Goal: Task Accomplishment & Management: Complete application form

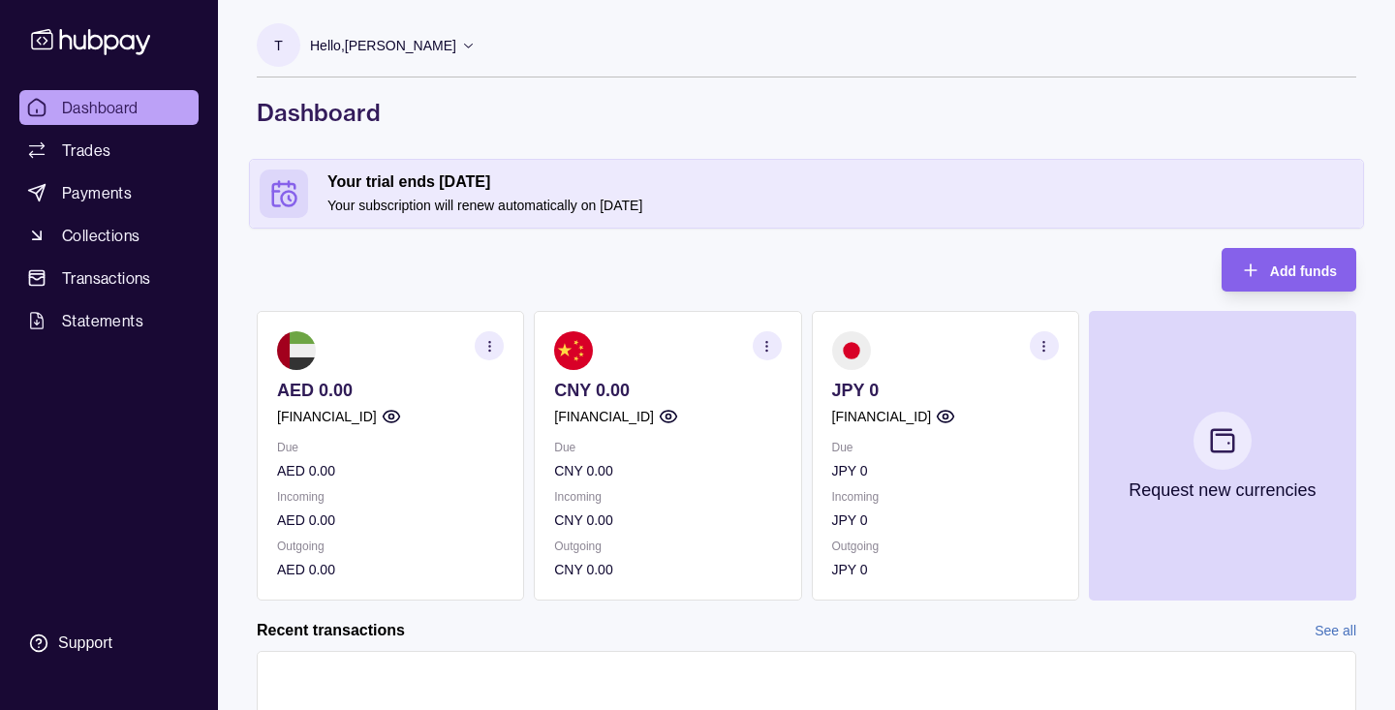
click at [639, 269] on div "Add funds AED 0.00 [FINANCIAL_ID] Due AED 0.00 Incoming AED 0.00 Outgoing AED 0…" at bounding box center [807, 424] width 1100 height 353
click at [105, 234] on span "Collections" at bounding box center [101, 235] width 78 height 23
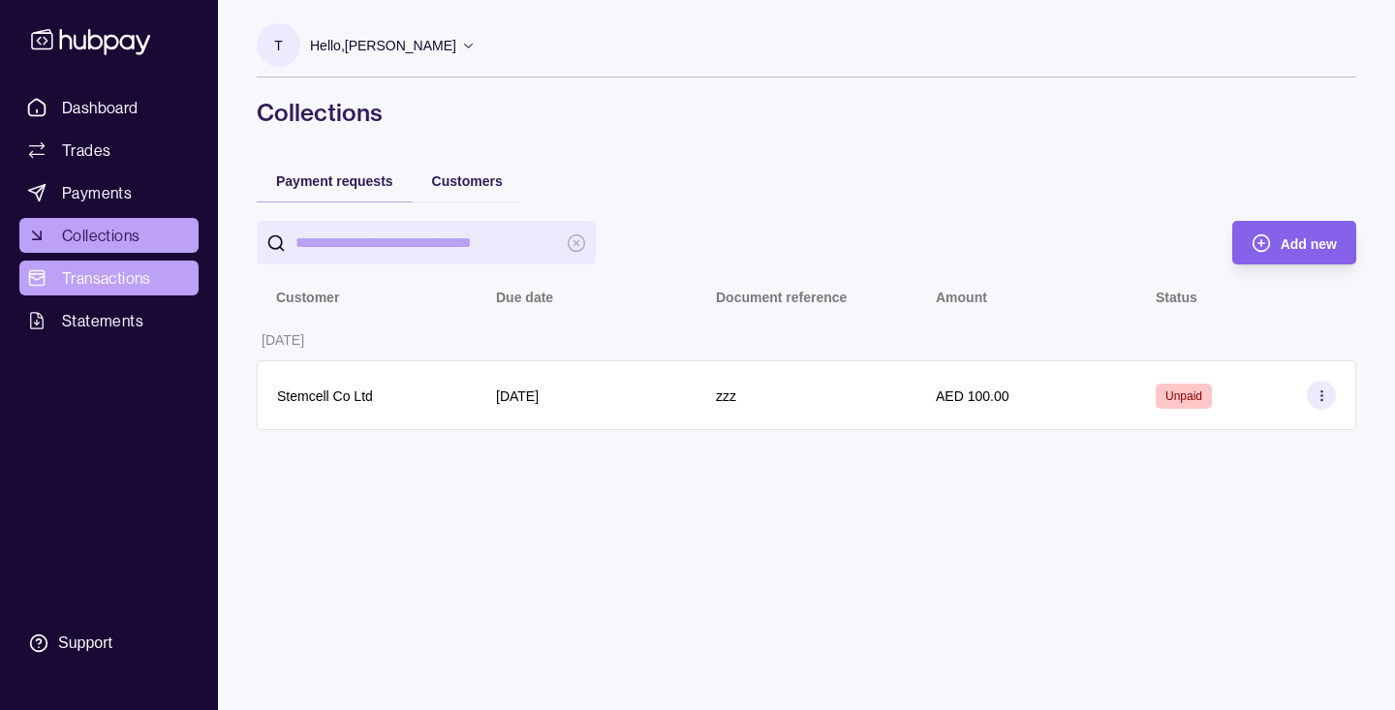
click at [102, 282] on span "Transactions" at bounding box center [106, 277] width 89 height 23
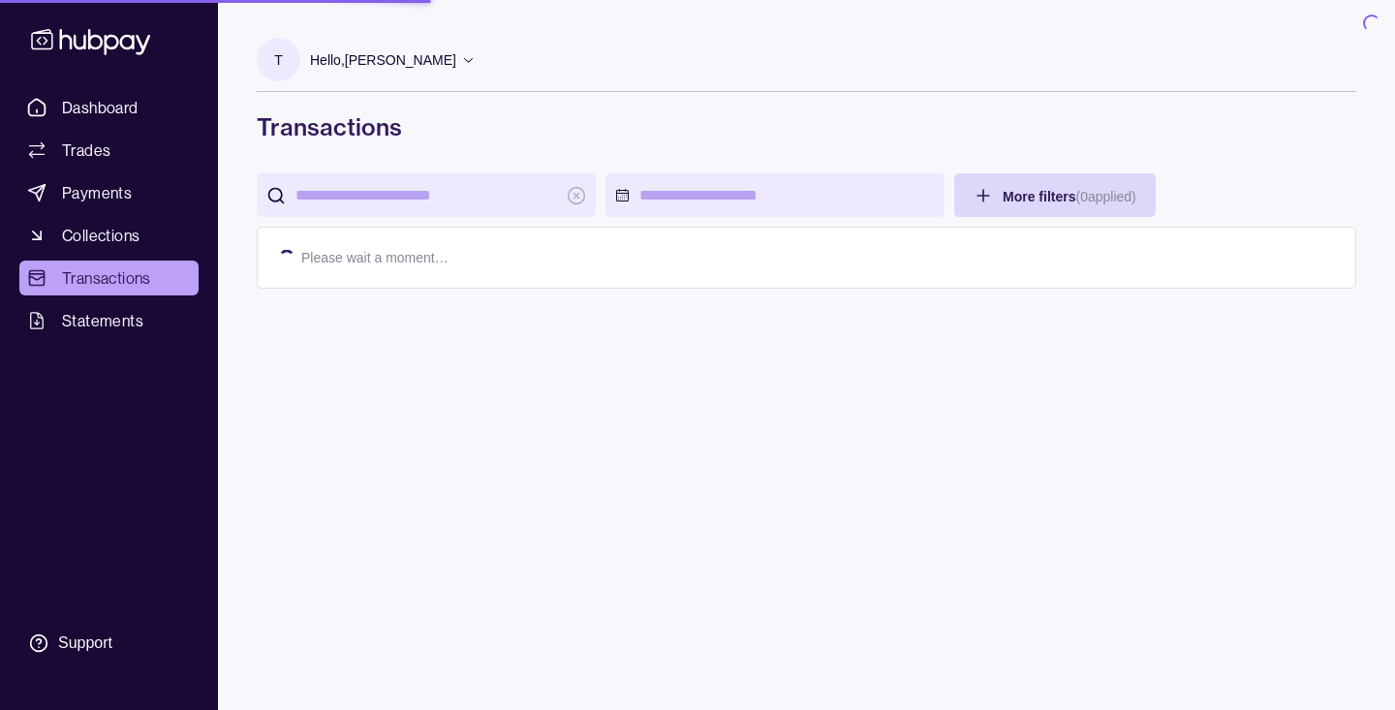
click at [109, 198] on span "Payments" at bounding box center [97, 192] width 70 height 23
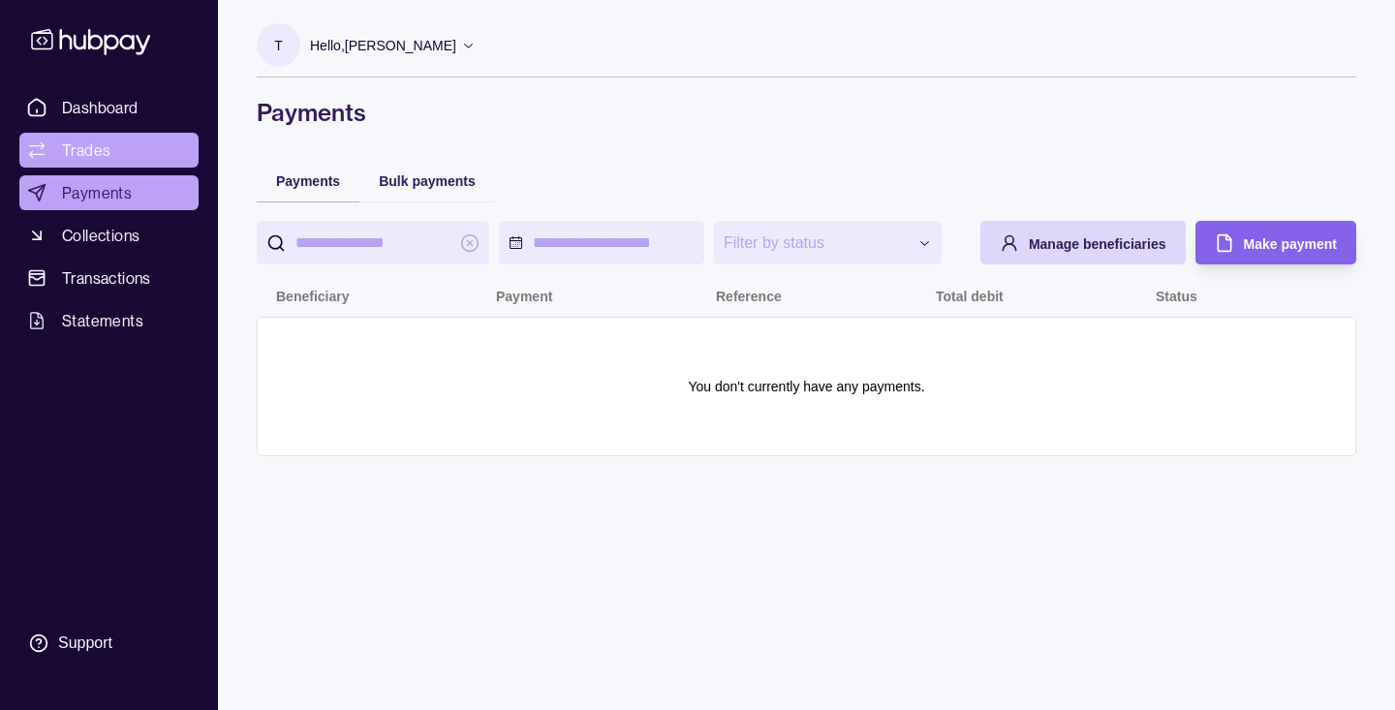
click at [90, 149] on span "Trades" at bounding box center [86, 150] width 48 height 23
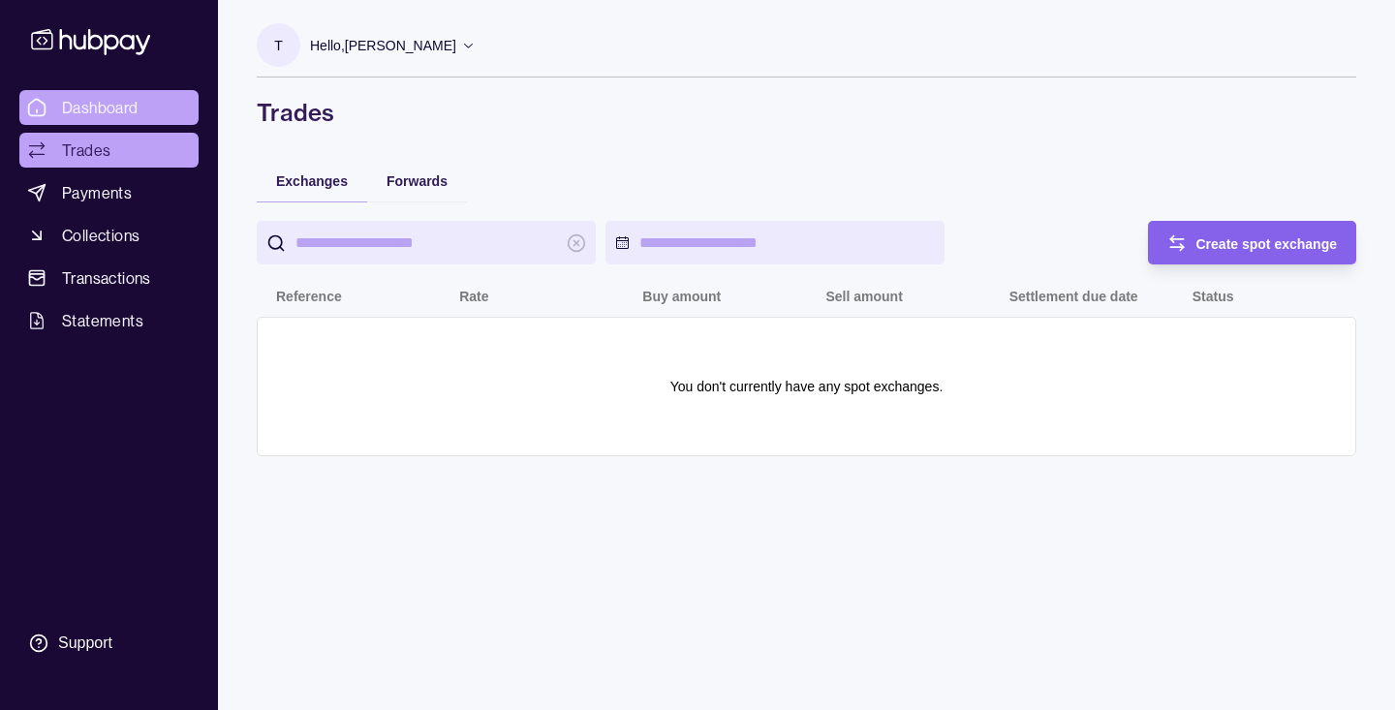
click at [117, 97] on span "Dashboard" at bounding box center [100, 107] width 77 height 23
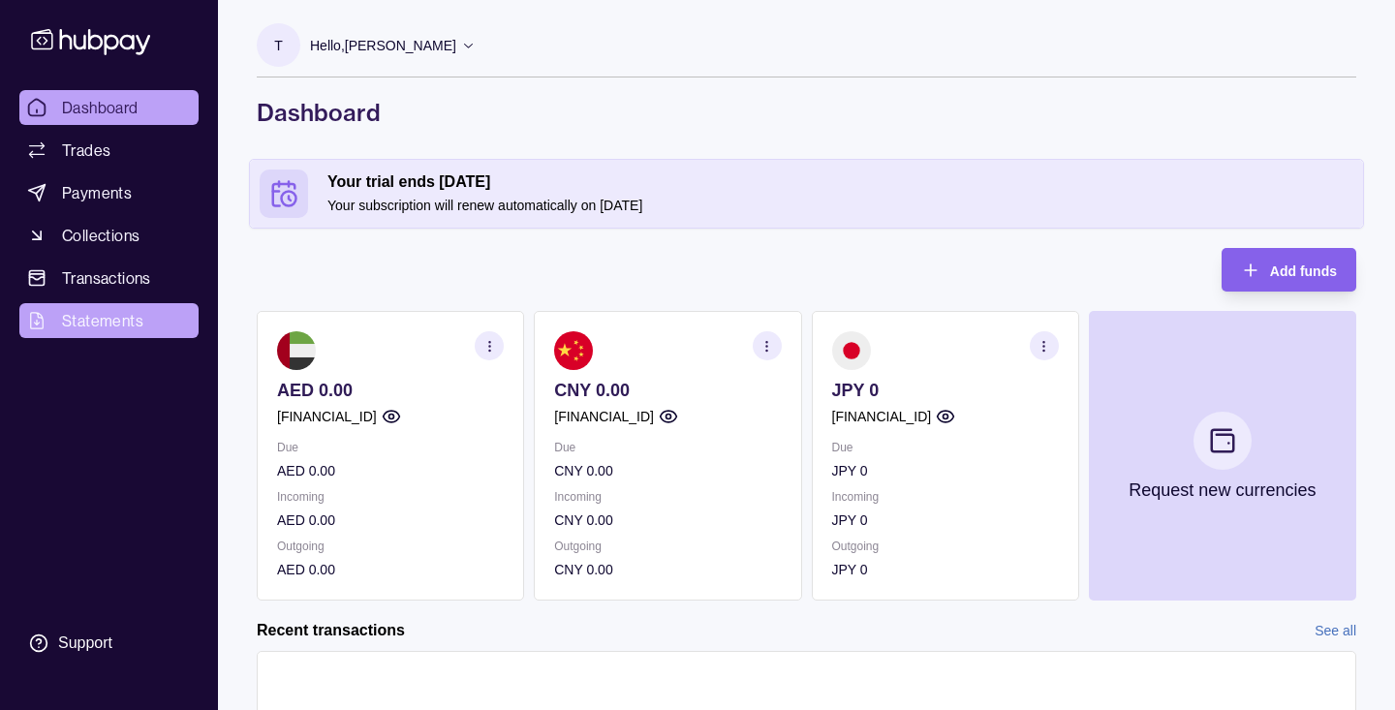
click at [116, 320] on span "Statements" at bounding box center [102, 320] width 81 height 23
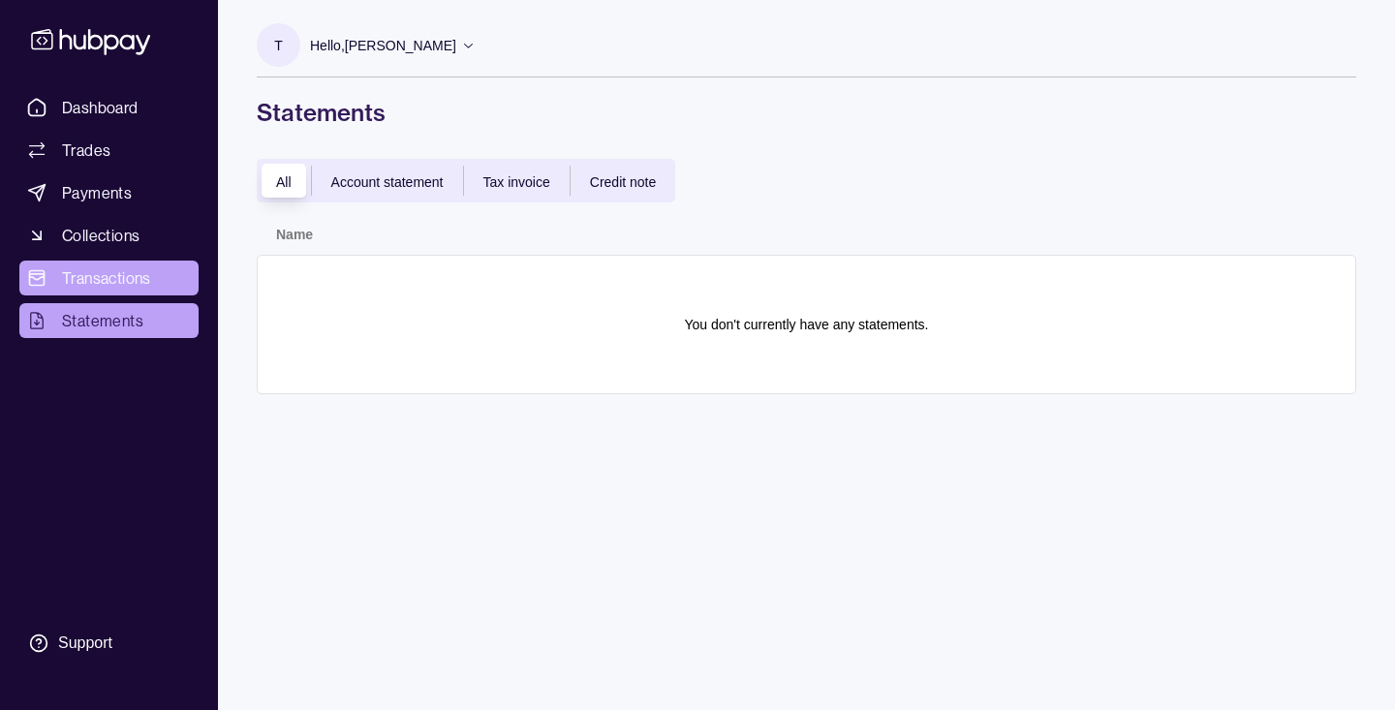
click at [119, 288] on span "Transactions" at bounding box center [106, 277] width 89 height 23
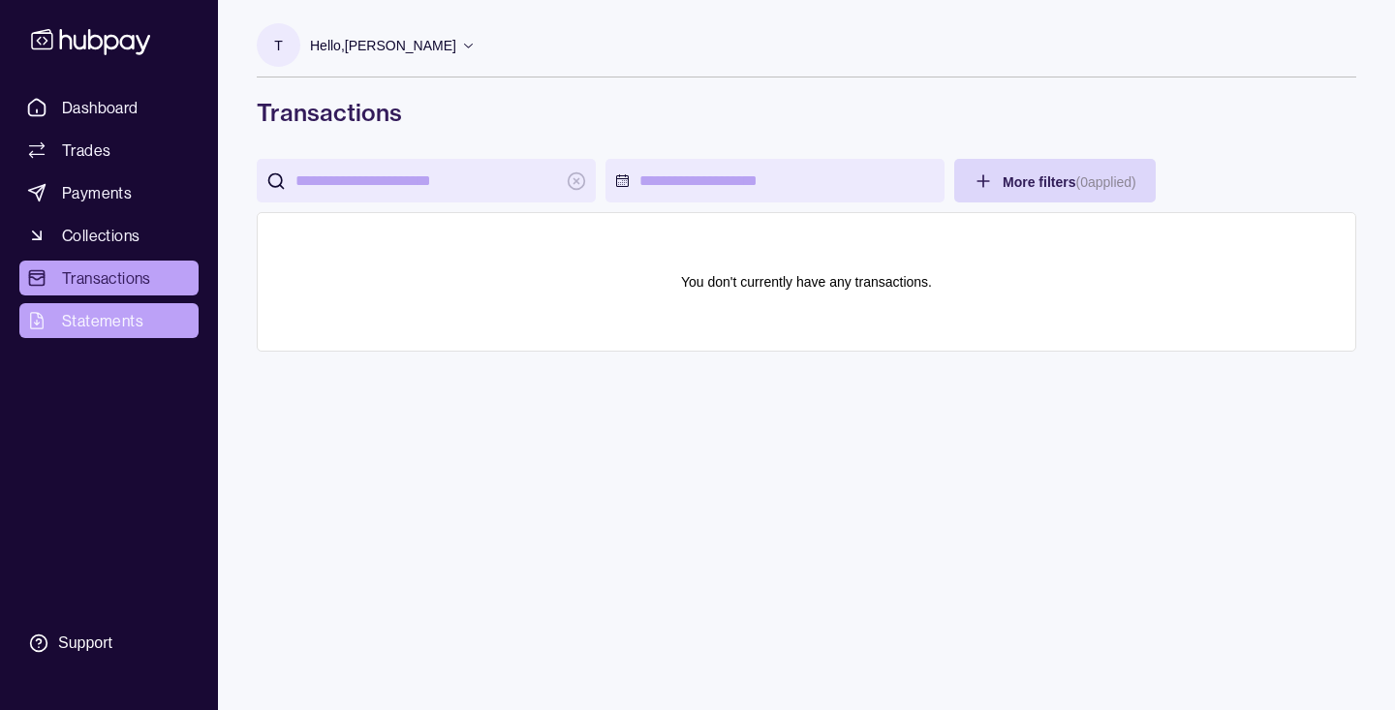
click at [111, 328] on span "Statements" at bounding box center [102, 320] width 81 height 23
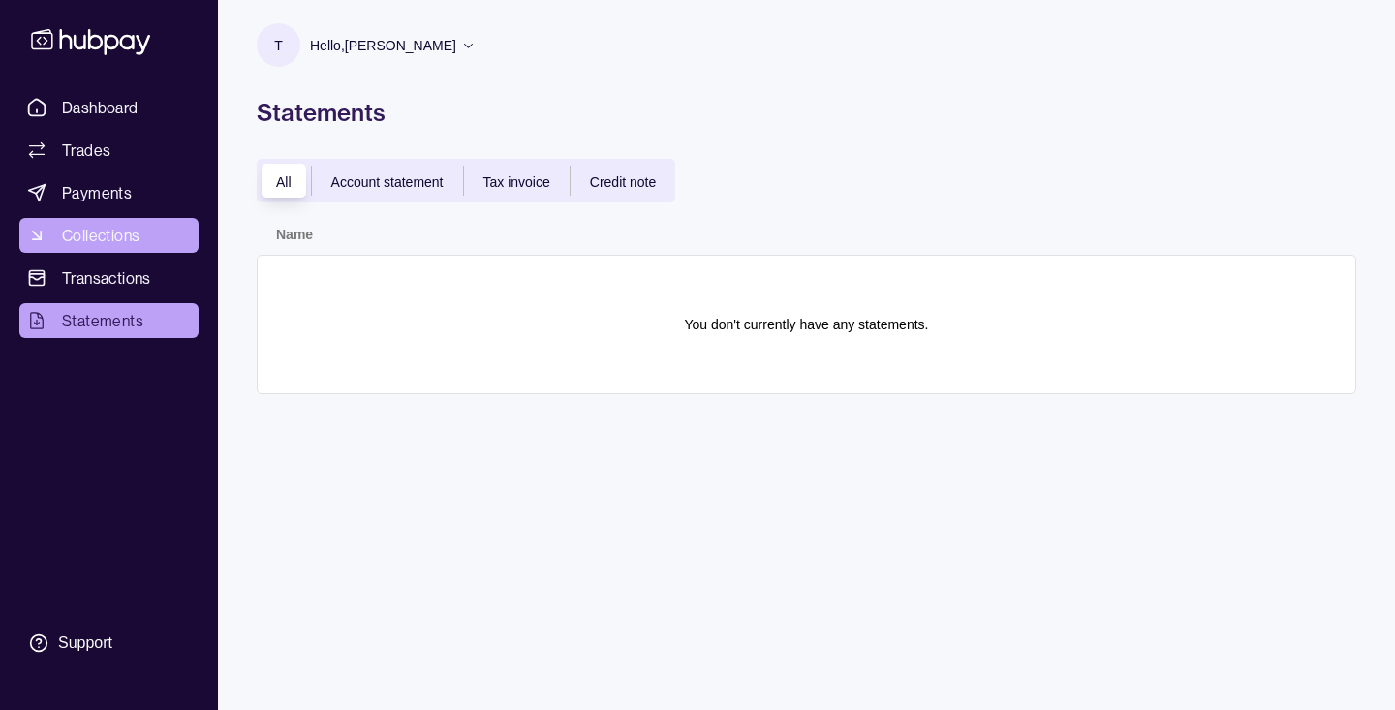
click at [119, 238] on span "Collections" at bounding box center [101, 235] width 78 height 23
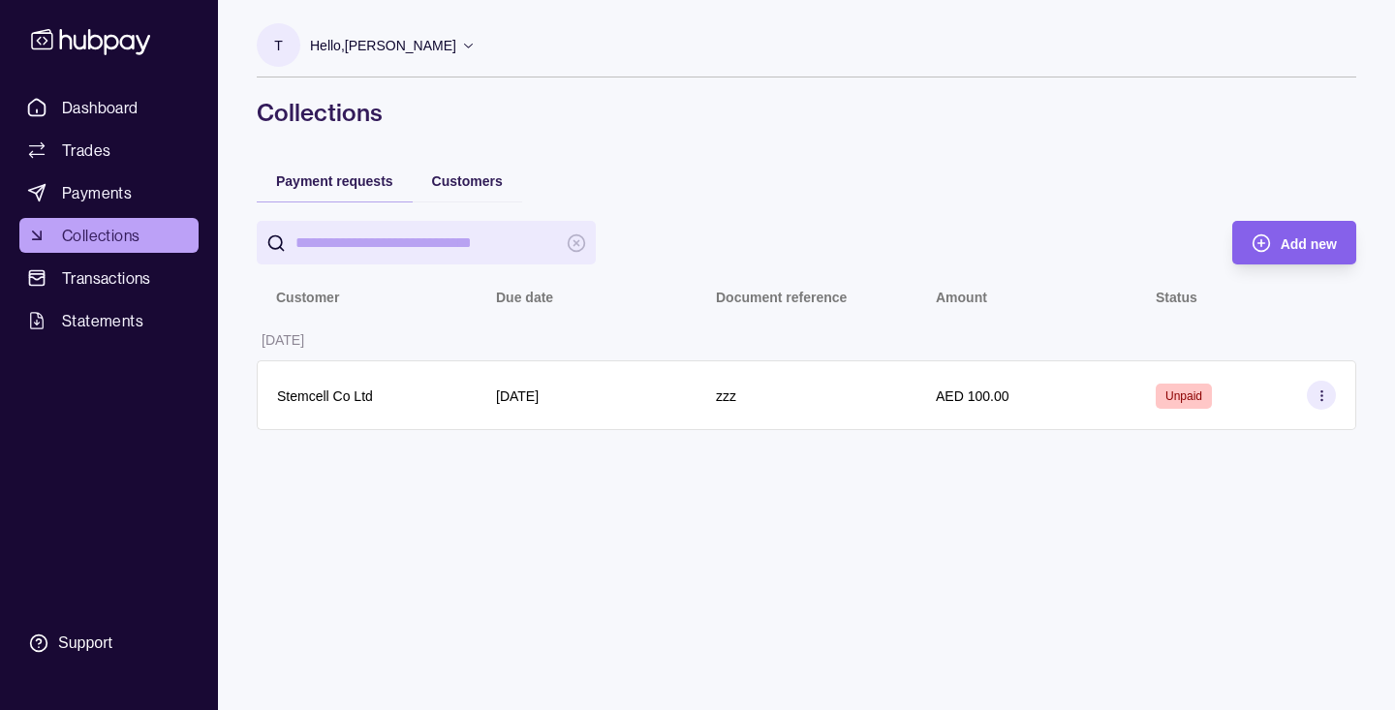
click at [812, 214] on div "Add new Customer Due date Document reference Amount Status [DATE] Stemcell Co L…" at bounding box center [807, 326] width 1100 height 248
click at [1297, 242] on span "Add new" at bounding box center [1309, 244] width 56 height 16
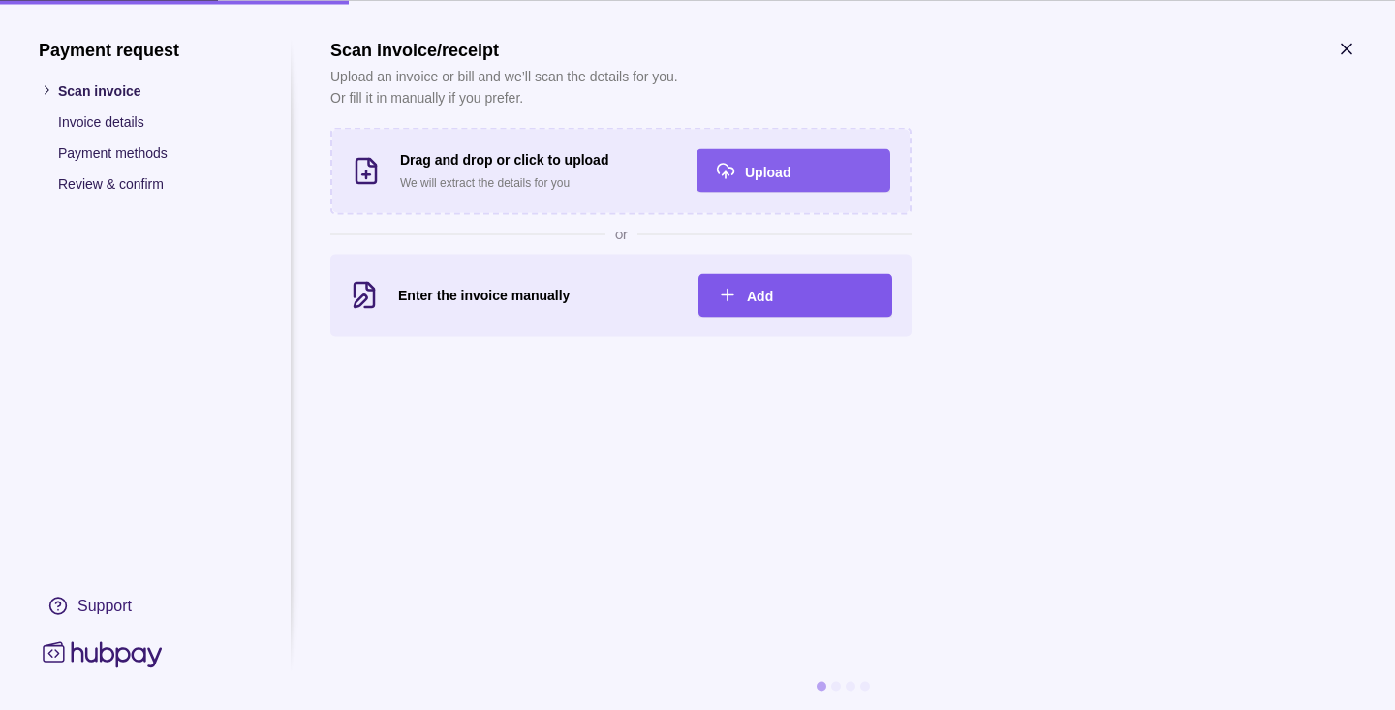
click at [762, 294] on span "Add" at bounding box center [760, 297] width 26 height 16
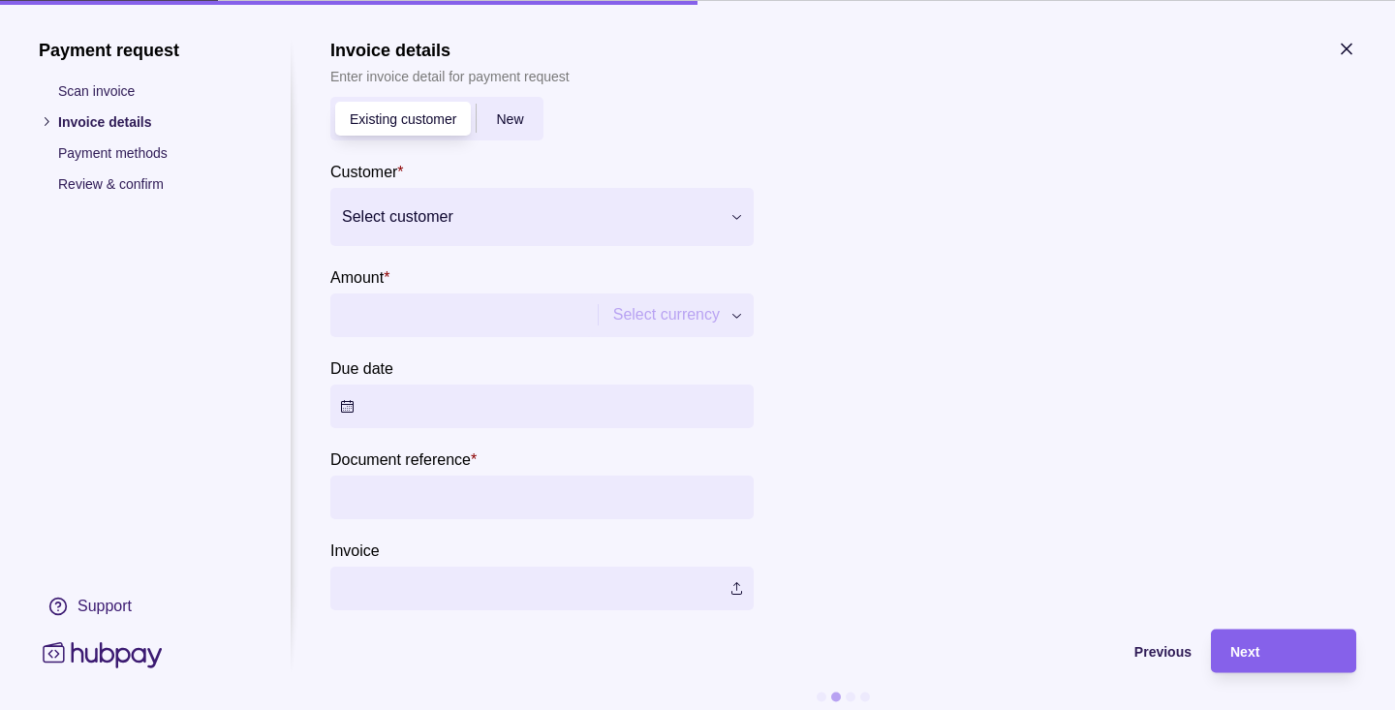
click at [629, 222] on div at bounding box center [530, 215] width 376 height 27
click at [446, 315] on p "Stemcell Co Ltd" at bounding box center [429, 314] width 96 height 21
click at [467, 317] on input "Amount *" at bounding box center [461, 315] width 243 height 44
click at [553, 311] on input "Amount *" at bounding box center [461, 315] width 243 height 44
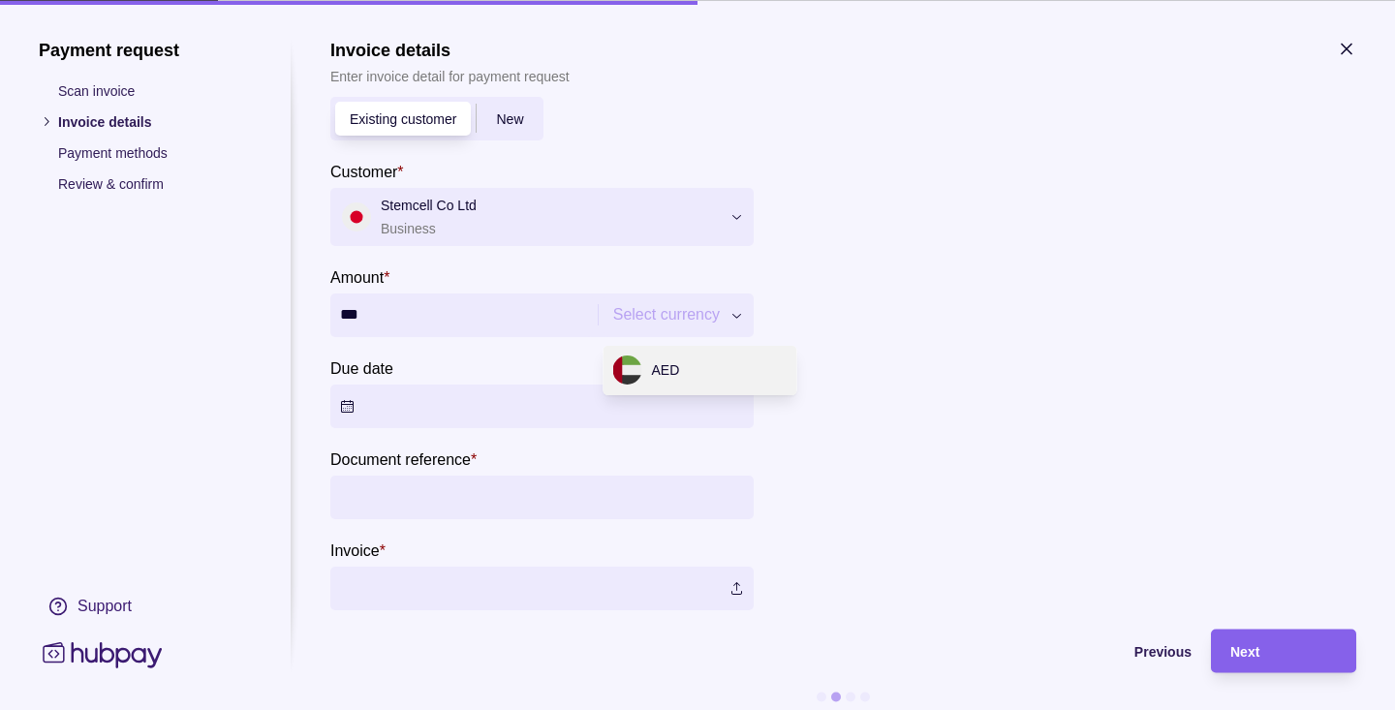
click at [688, 709] on div "Payment request Scan invoice Invoice details Payment methods Review & confirm S…" at bounding box center [697, 710] width 1395 height 0
type input "******"
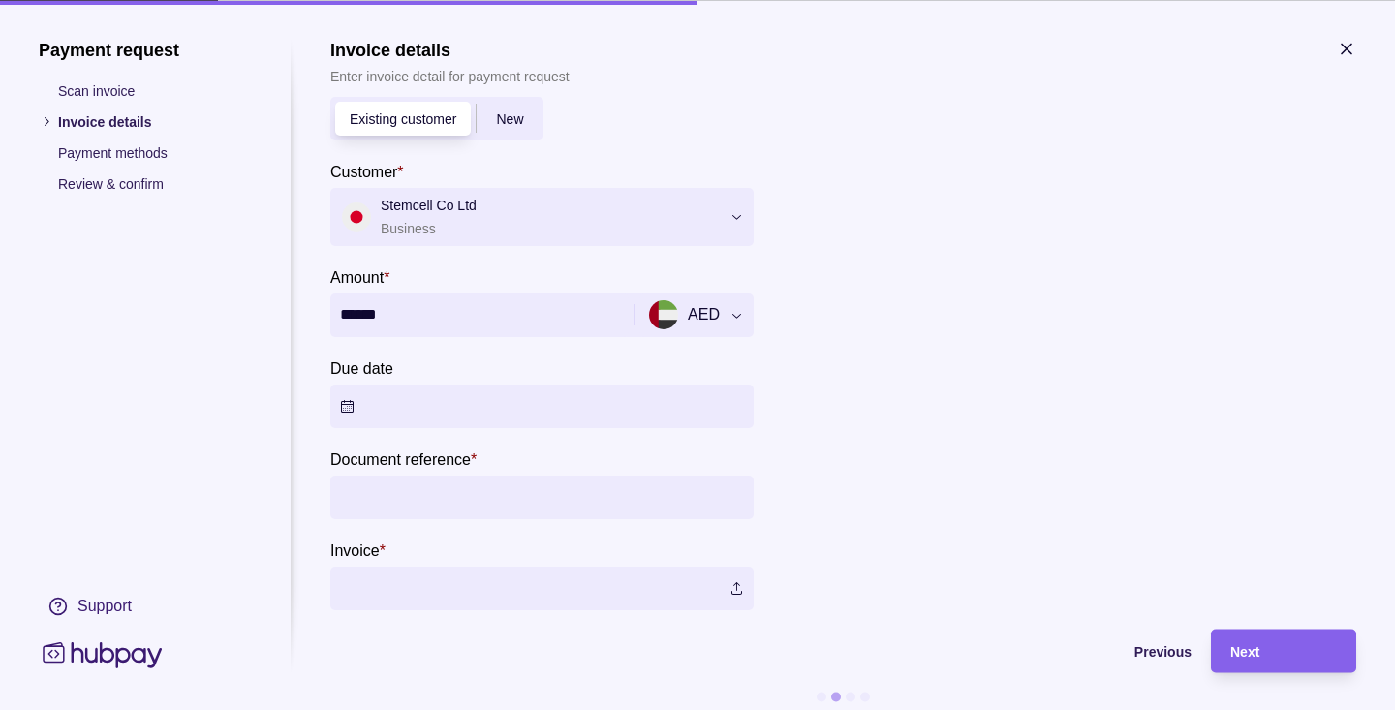
click at [913, 357] on div at bounding box center [1063, 344] width 581 height 532
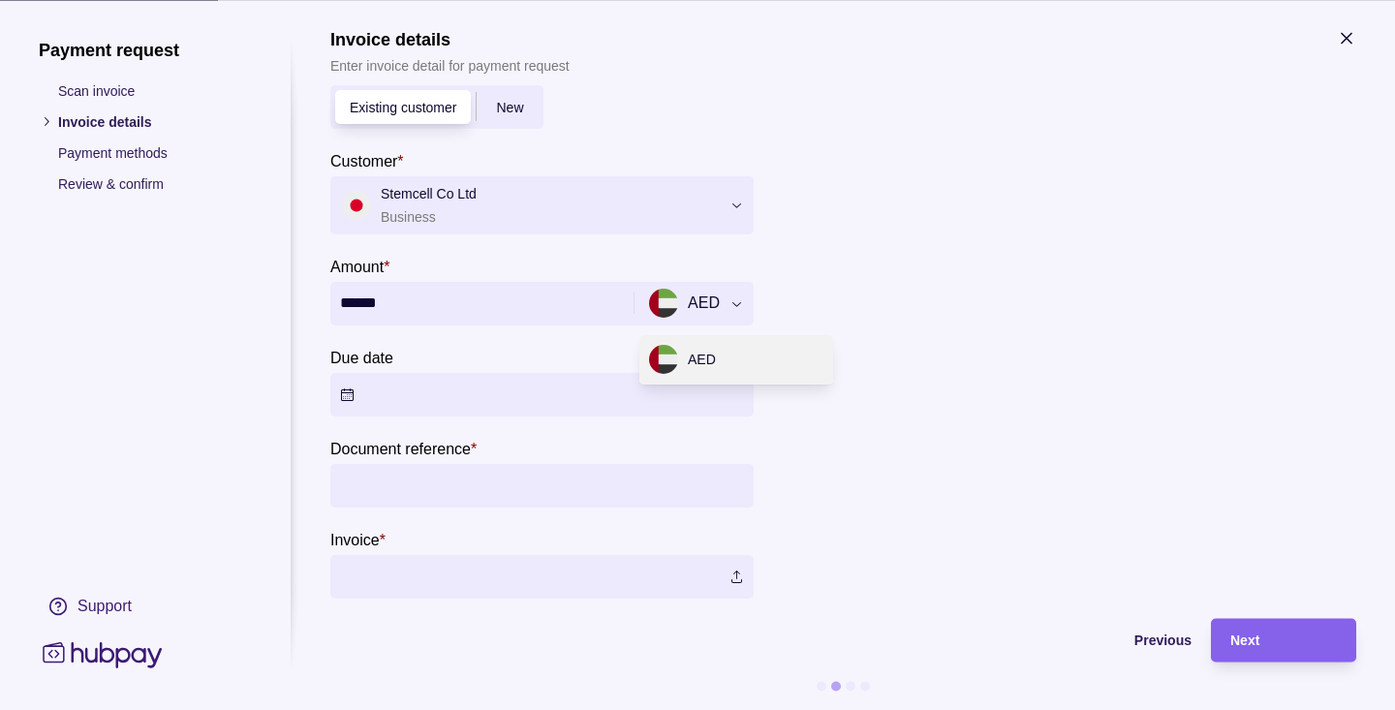
click at [730, 709] on div "Payment request Scan invoice Invoice details Payment methods Review & confirm S…" at bounding box center [697, 710] width 1395 height 0
click at [869, 335] on div at bounding box center [1063, 333] width 581 height 532
click at [606, 399] on button "Due date" at bounding box center [541, 395] width 423 height 44
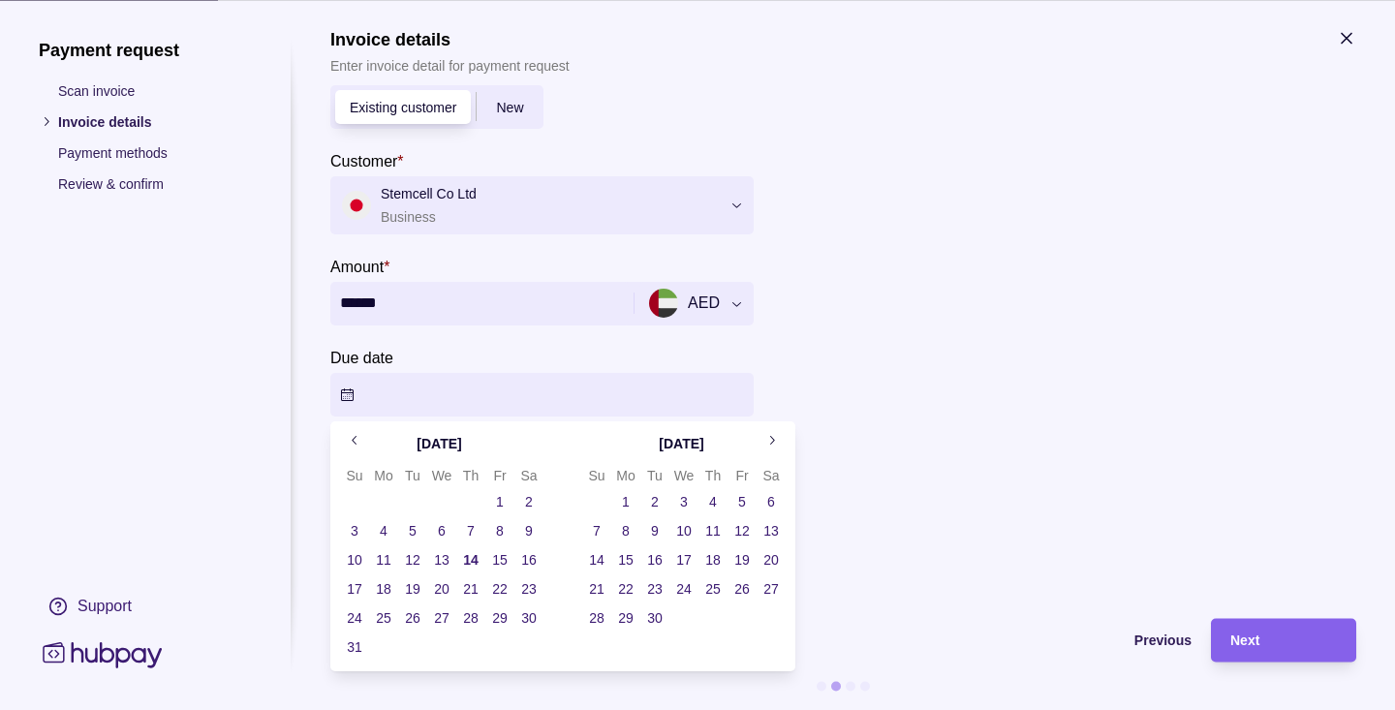
click at [449, 585] on button "20" at bounding box center [441, 588] width 27 height 27
click at [997, 407] on div at bounding box center [1063, 333] width 581 height 532
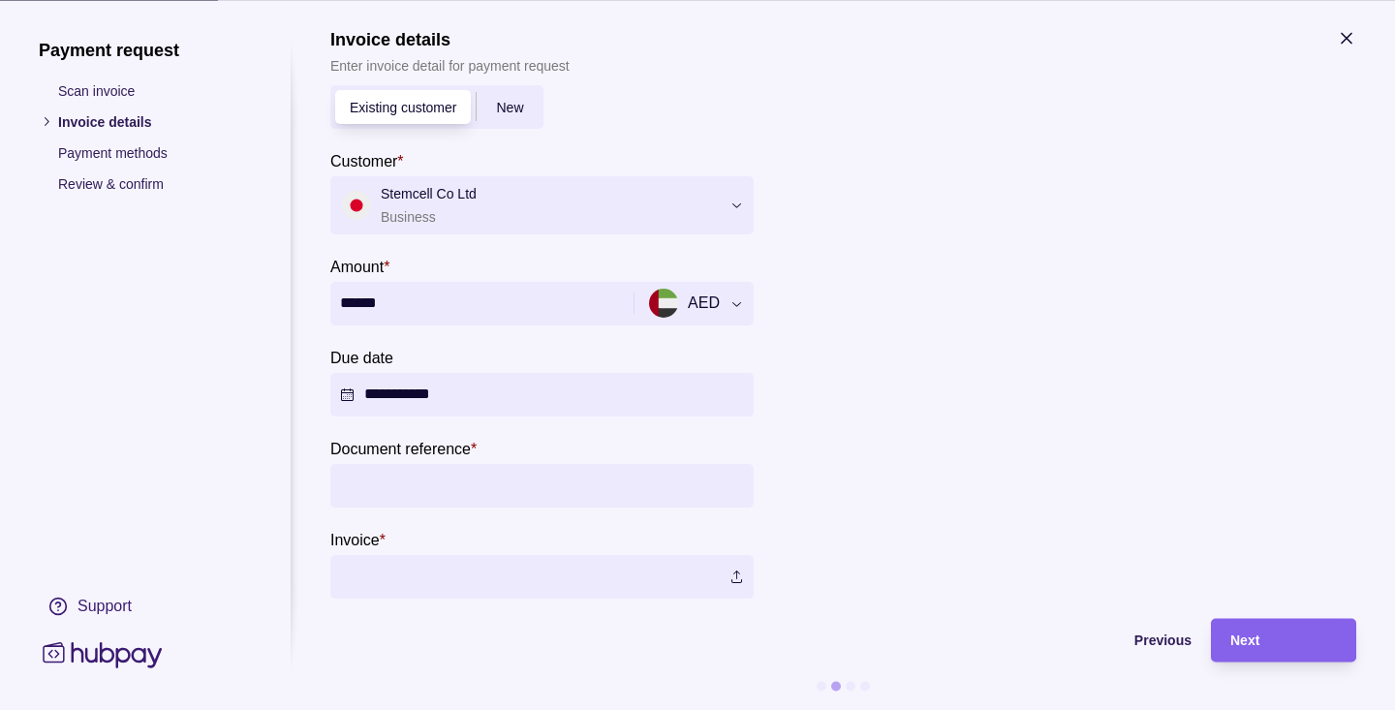
click at [642, 482] on input "Document reference *" at bounding box center [542, 486] width 404 height 44
type input "*"
type input "***"
click at [382, 591] on label at bounding box center [541, 577] width 423 height 44
click at [1256, 629] on div "Next" at bounding box center [1283, 640] width 107 height 23
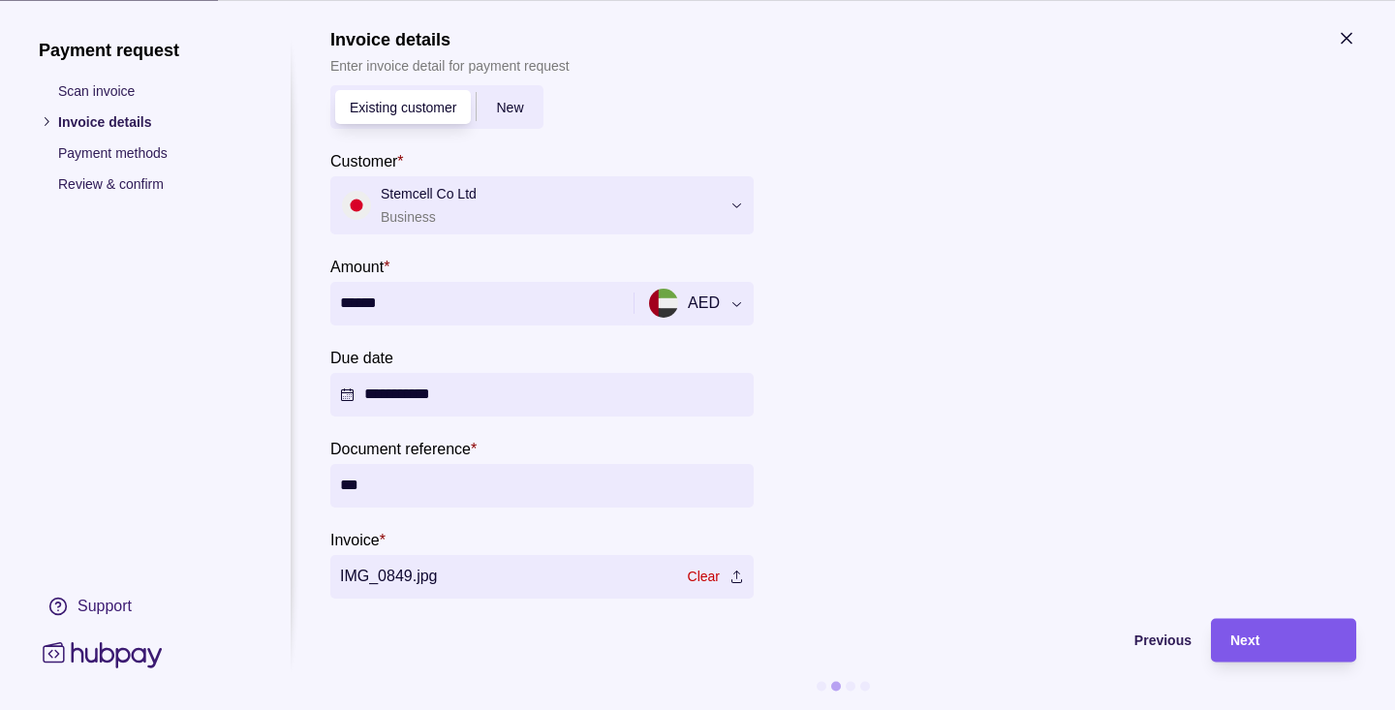
scroll to position [0, 0]
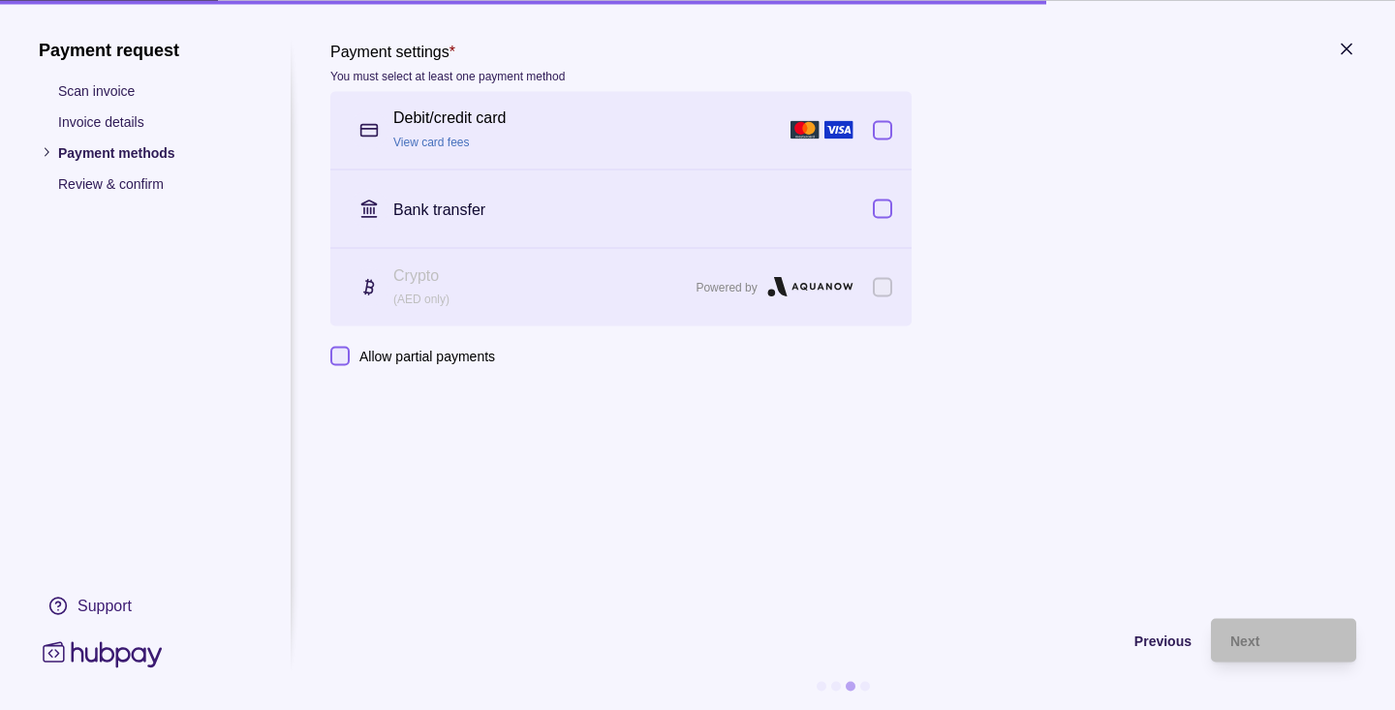
click at [335, 355] on button "Allow partial payments" at bounding box center [339, 355] width 19 height 19
click at [446, 136] on link "View card fees" at bounding box center [431, 143] width 77 height 14
click at [1168, 334] on div at bounding box center [1211, 237] width 291 height 260
click at [878, 209] on button "button" at bounding box center [882, 208] width 19 height 19
click at [1043, 286] on section "Payment settings * You must select at least one payment method Debit/credit car…" at bounding box center [843, 202] width 1026 height 327
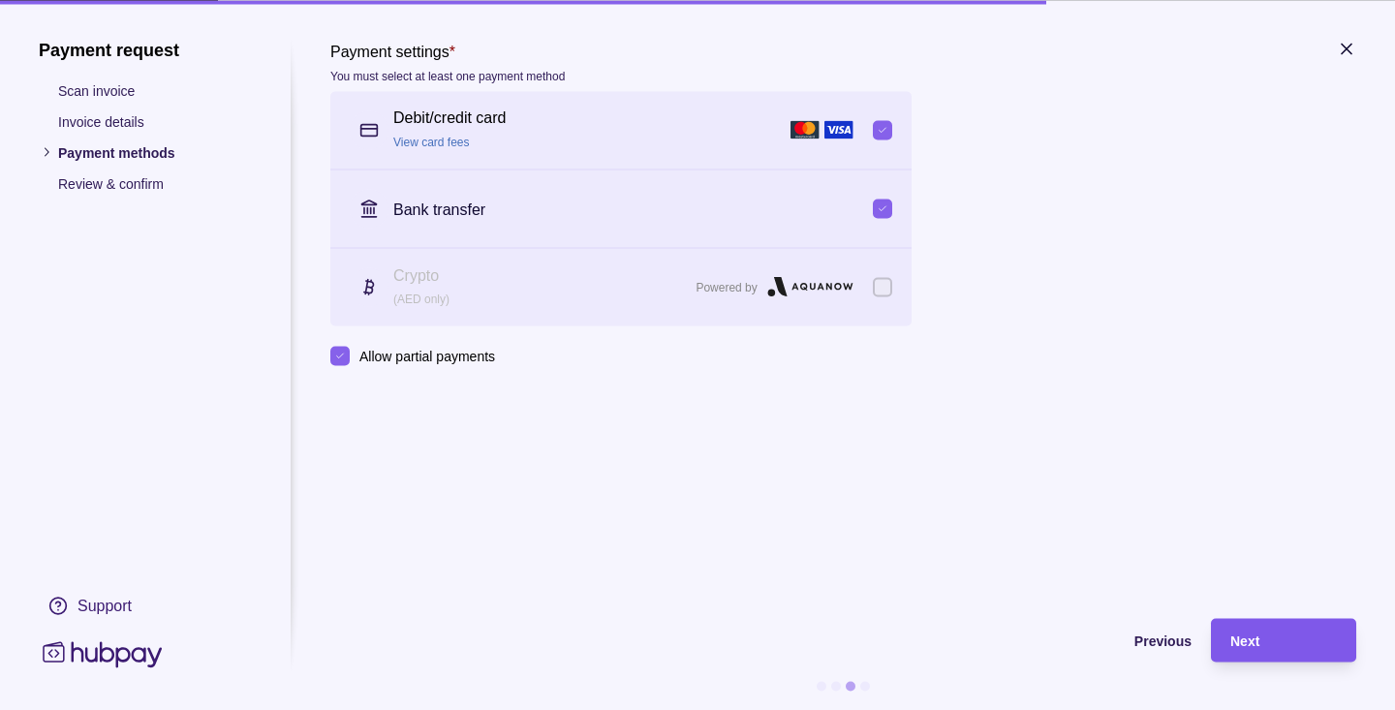
click at [1252, 641] on span "Next" at bounding box center [1244, 642] width 29 height 16
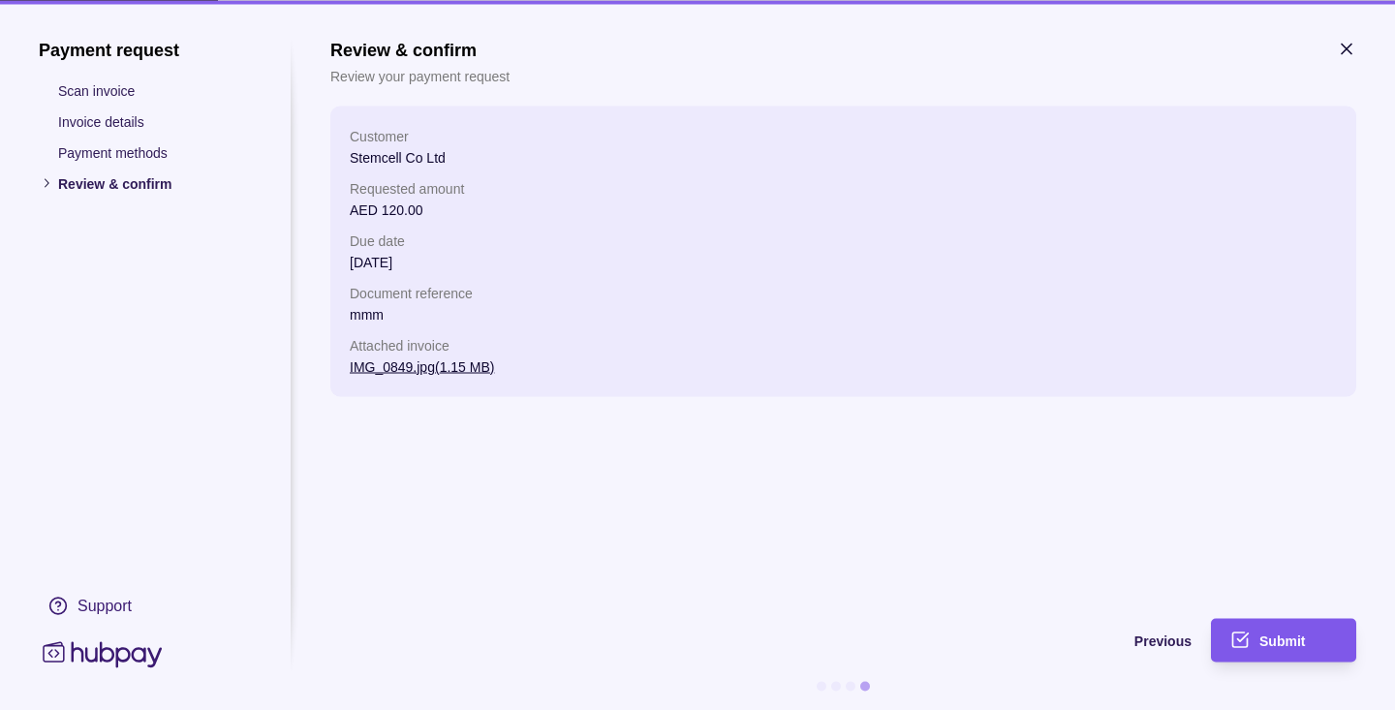
click at [1276, 637] on span "Submit" at bounding box center [1282, 642] width 46 height 16
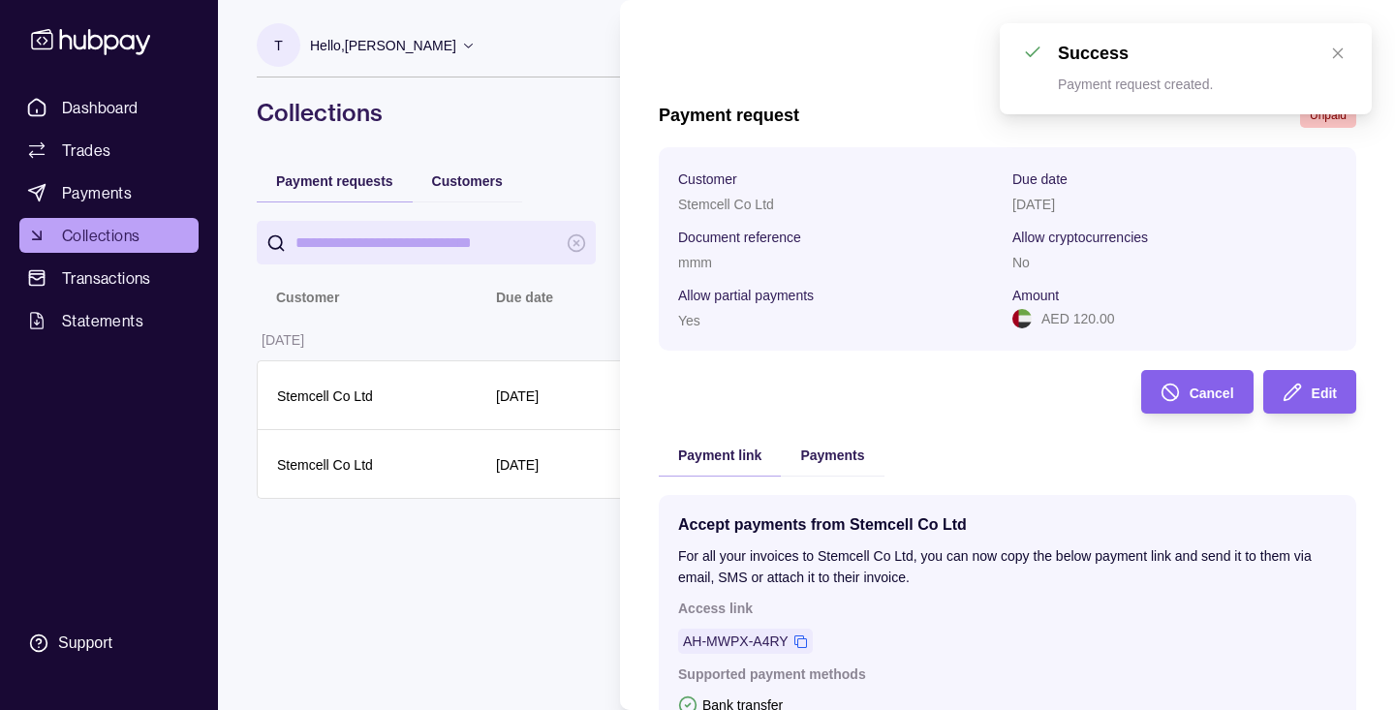
click at [1343, 53] on icon "button" at bounding box center [1346, 48] width 19 height 19
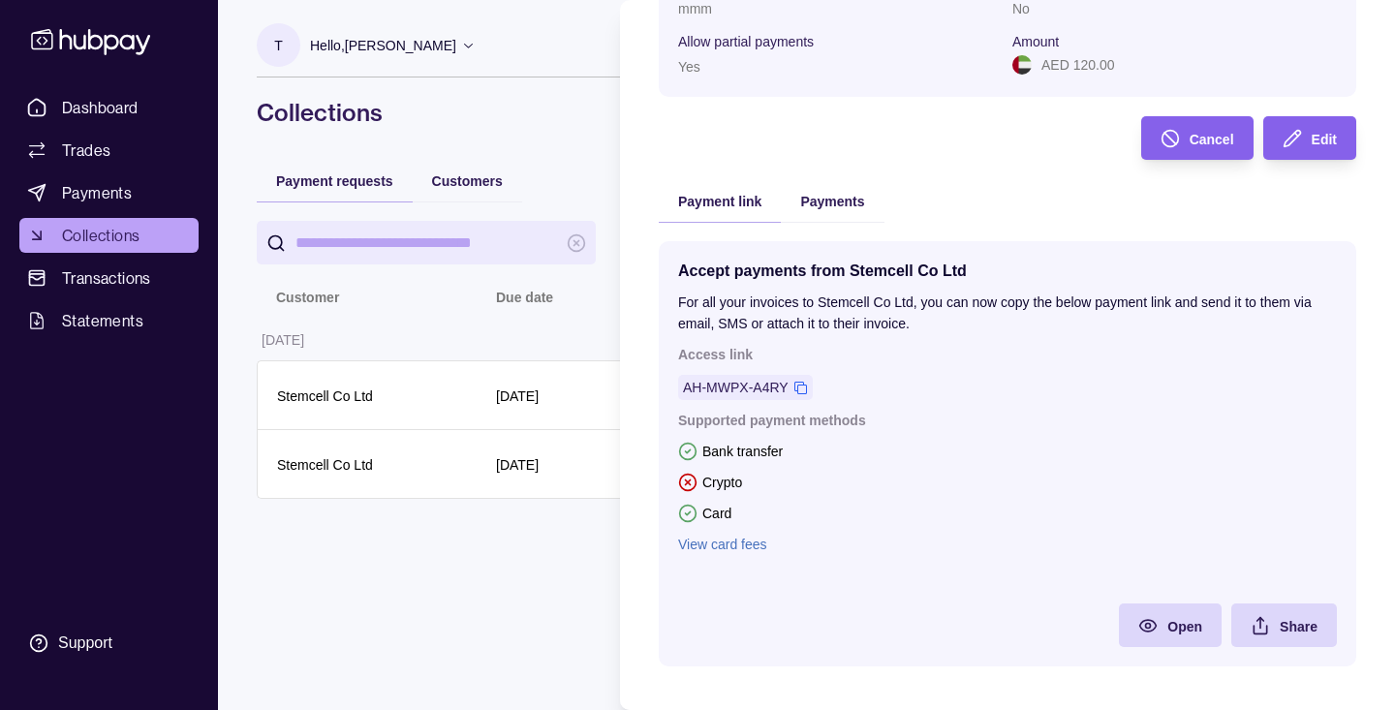
scroll to position [256, 0]
click at [800, 382] on icon at bounding box center [800, 386] width 13 height 13
click at [836, 210] on div "Payments" at bounding box center [832, 198] width 103 height 43
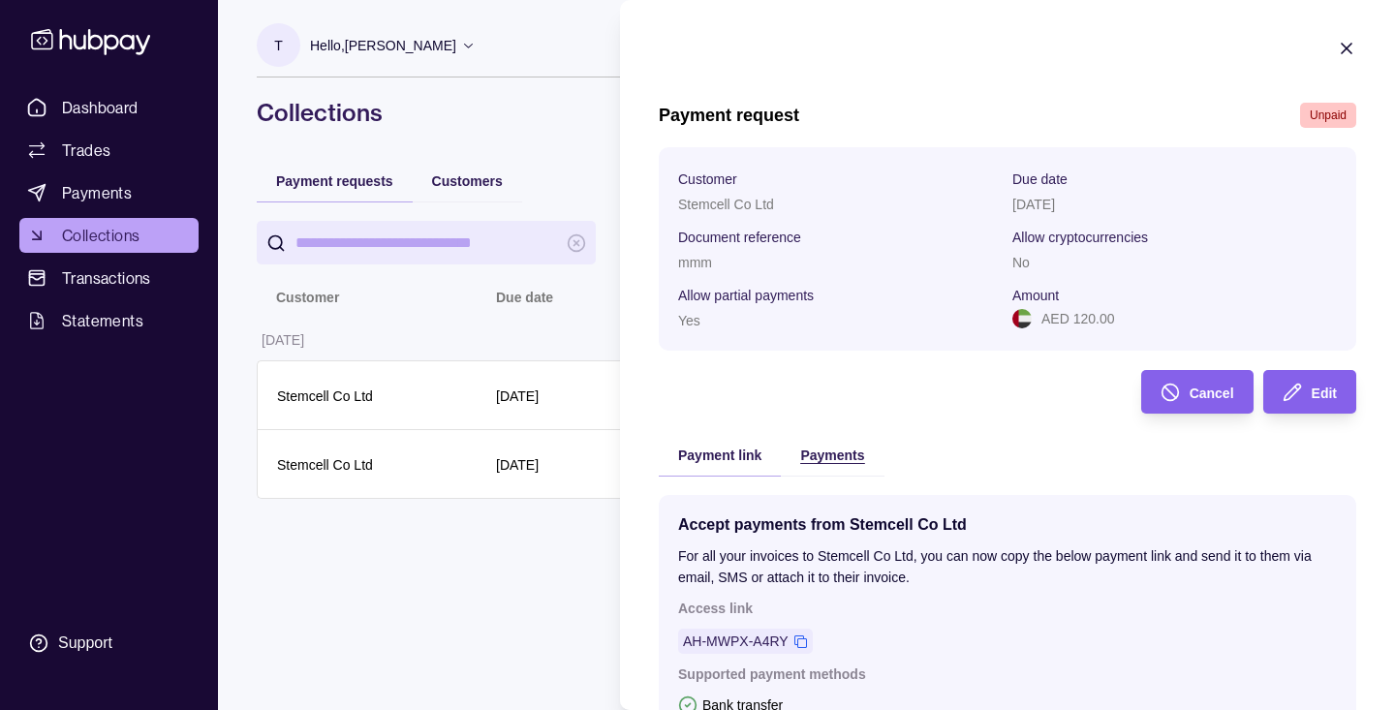
click at [839, 196] on div "Payment request Unpaid Customer Stemcell Co Ltd Due date [DATE] Document refere…" at bounding box center [1008, 521] width 698 height 837
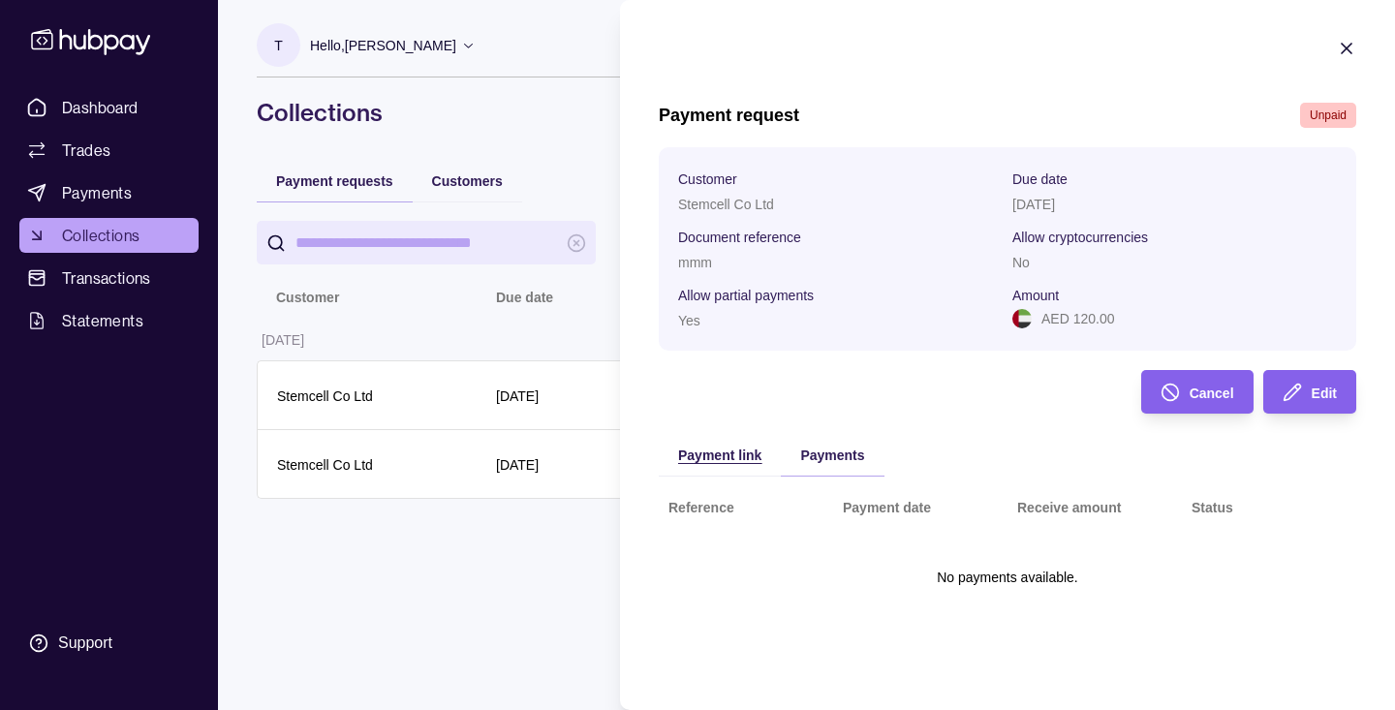
click at [725, 451] on span "Payment link" at bounding box center [719, 456] width 83 height 16
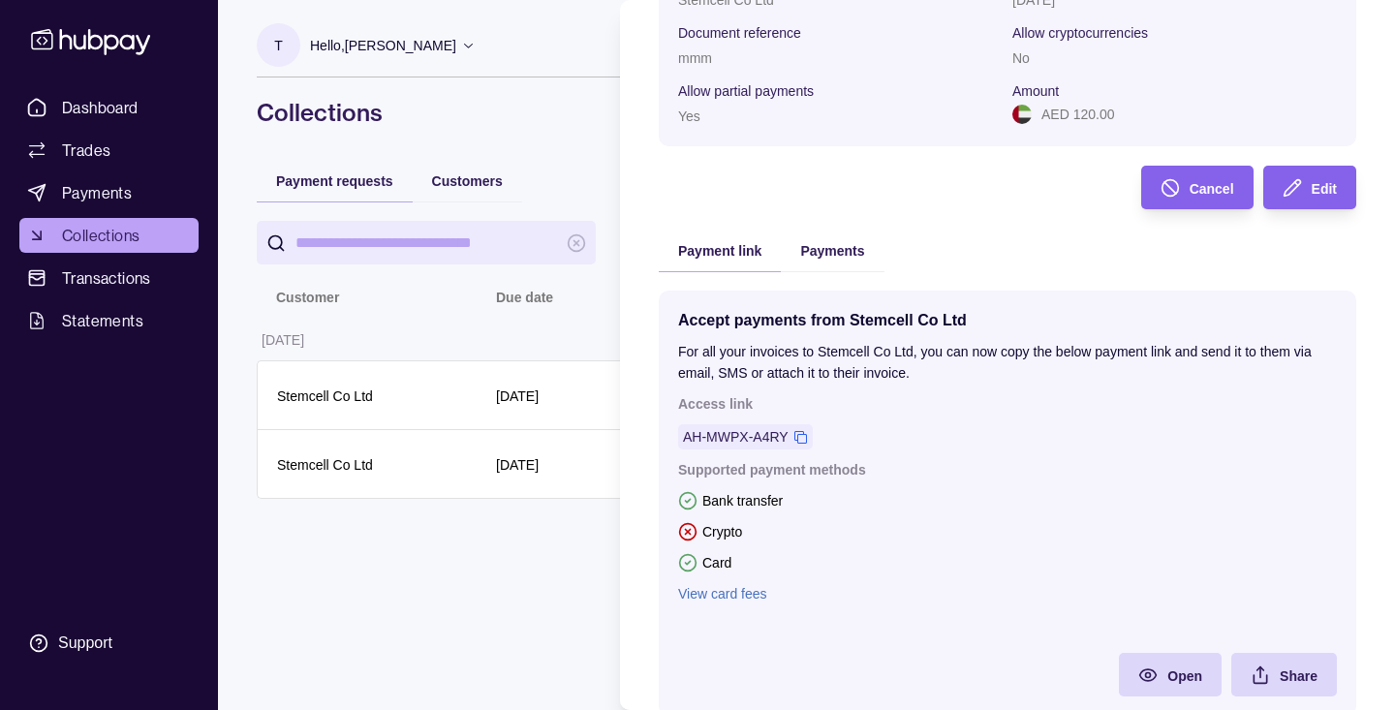
scroll to position [205, 0]
